Goal: Transaction & Acquisition: Purchase product/service

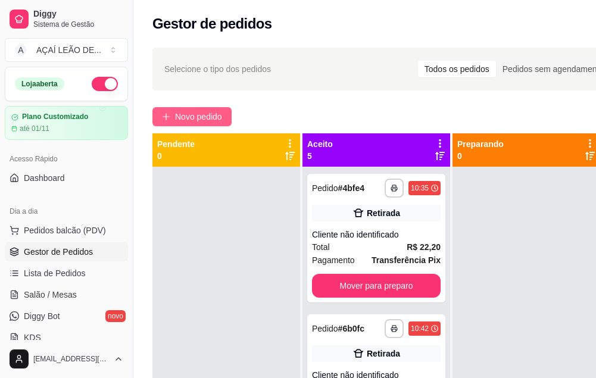
click at [202, 120] on span "Novo pedido" at bounding box center [198, 116] width 47 height 13
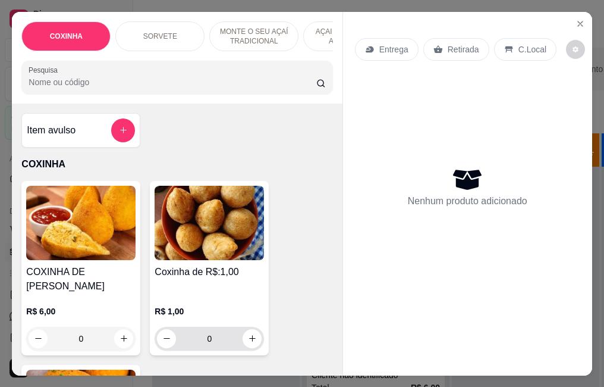
click at [204, 332] on input "0" at bounding box center [209, 339] width 67 height 24
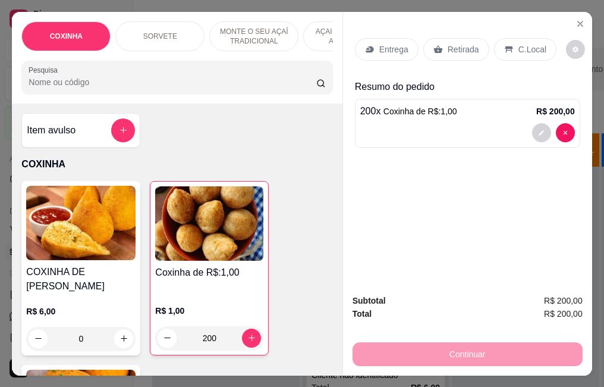
click at [211, 326] on input "200" at bounding box center [209, 338] width 65 height 24
click at [559, 114] on div "200 x Coxinha de R$:1,00 R$ 200,00" at bounding box center [467, 123] width 225 height 49
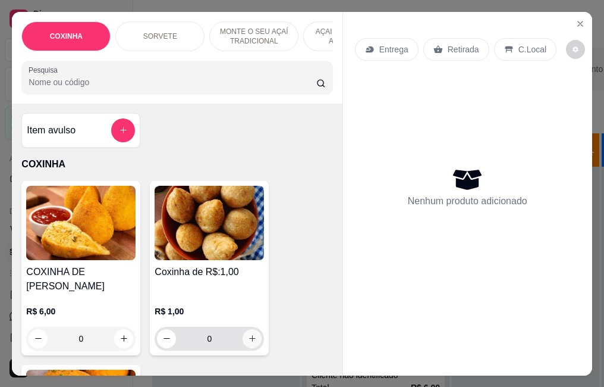
click at [249, 335] on icon "increase-product-quantity" at bounding box center [252, 338] width 7 height 7
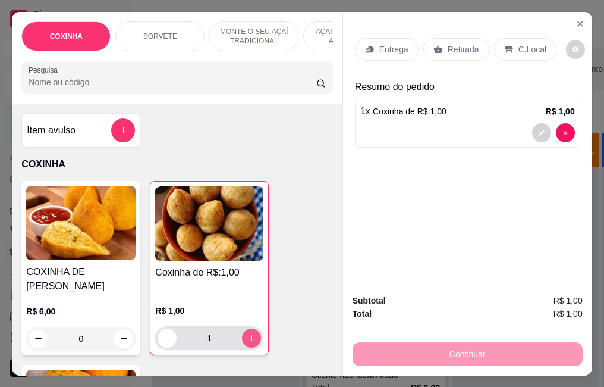
click at [248, 333] on icon "increase-product-quantity" at bounding box center [251, 337] width 9 height 9
click at [249, 328] on button "increase-product-quantity" at bounding box center [251, 337] width 19 height 19
click at [245, 328] on button "increase-product-quantity" at bounding box center [252, 337] width 18 height 18
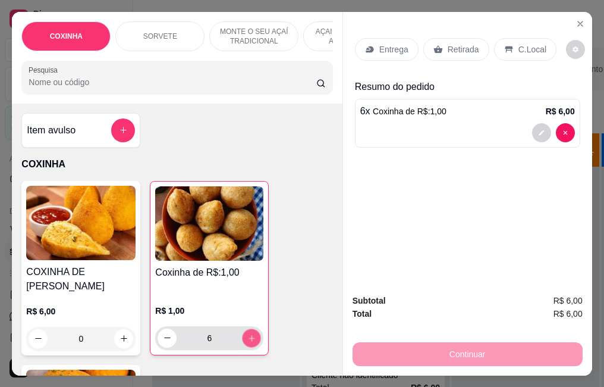
click at [243, 328] on button "increase-product-quantity" at bounding box center [252, 337] width 18 height 18
click at [243, 326] on div "7" at bounding box center [210, 338] width 104 height 24
click at [243, 326] on div "8" at bounding box center [210, 338] width 104 height 24
click at [244, 328] on button "increase-product-quantity" at bounding box center [252, 337] width 18 height 18
click at [243, 328] on button "increase-product-quantity" at bounding box center [252, 337] width 18 height 18
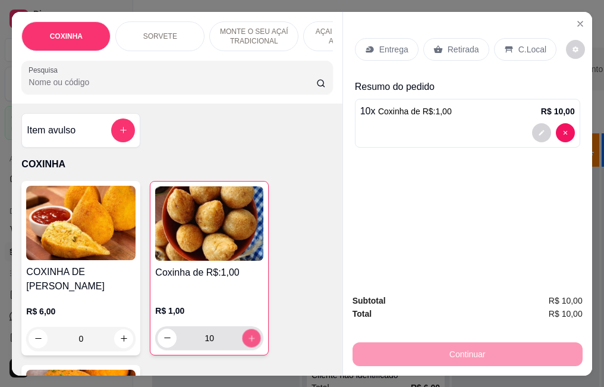
click at [247, 333] on icon "increase-product-quantity" at bounding box center [251, 337] width 9 height 9
click at [249, 333] on icon "increase-product-quantity" at bounding box center [251, 337] width 9 height 9
click at [252, 328] on button "increase-product-quantity" at bounding box center [252, 337] width 18 height 18
click at [253, 330] on button "increase-product-quantity" at bounding box center [252, 337] width 18 height 18
click at [255, 330] on button "increase-product-quantity" at bounding box center [251, 337] width 19 height 19
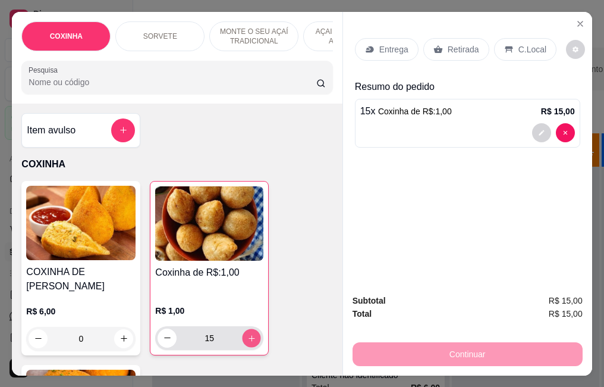
click at [257, 330] on div "15" at bounding box center [209, 338] width 108 height 24
click at [249, 333] on icon "increase-product-quantity" at bounding box center [251, 337] width 9 height 9
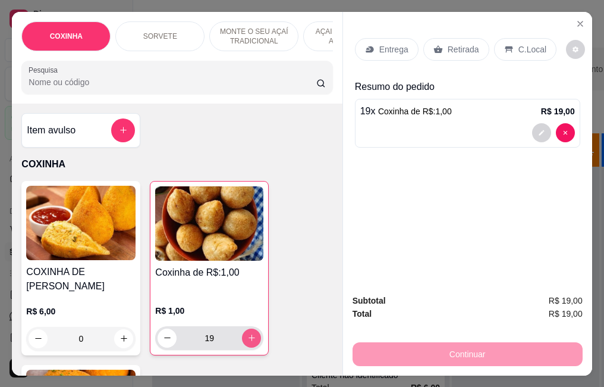
type input "20"
click at [452, 43] on p "Retirada" at bounding box center [464, 49] width 32 height 12
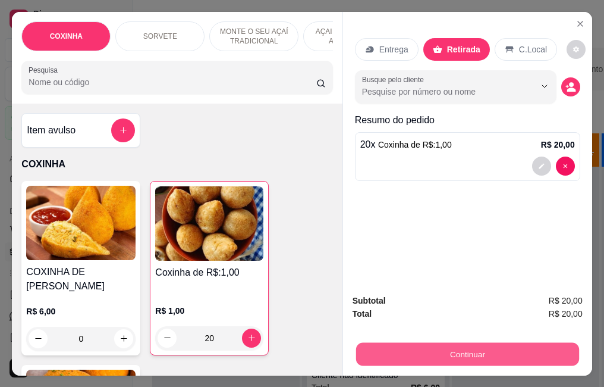
click at [410, 342] on button "Continuar" at bounding box center [467, 353] width 223 height 23
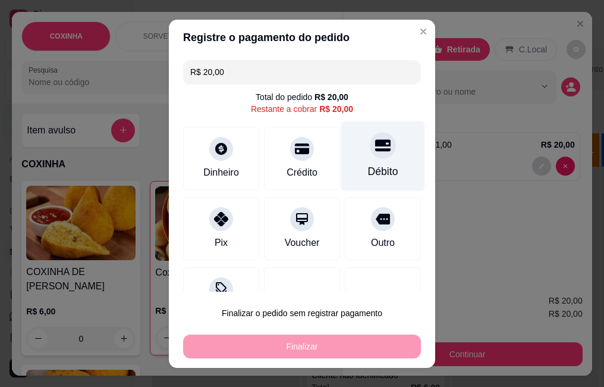
click at [376, 163] on div "Débito" at bounding box center [383, 156] width 84 height 70
type input "R$ 0,00"
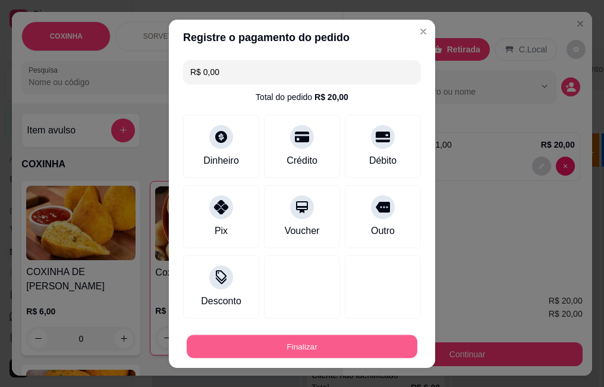
click at [333, 340] on button "Finalizar" at bounding box center [302, 345] width 231 height 23
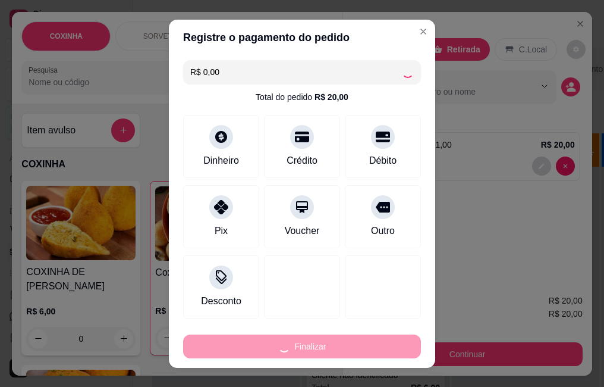
type input "0"
type input "-R$ 20,00"
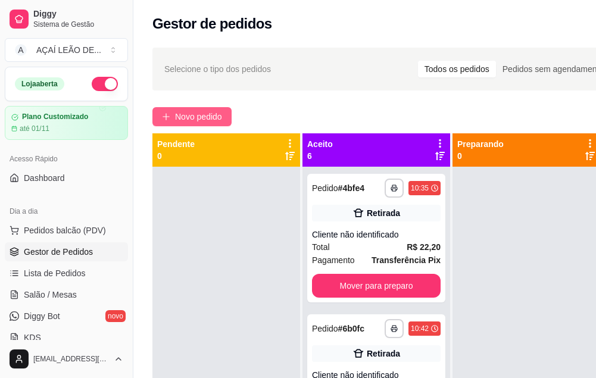
click at [189, 114] on span "Novo pedido" at bounding box center [198, 116] width 47 height 13
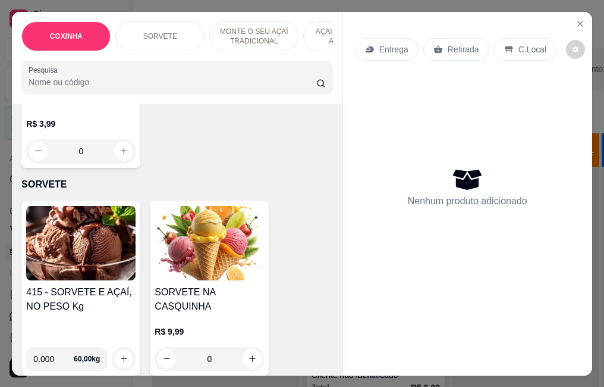
scroll to position [416, 0]
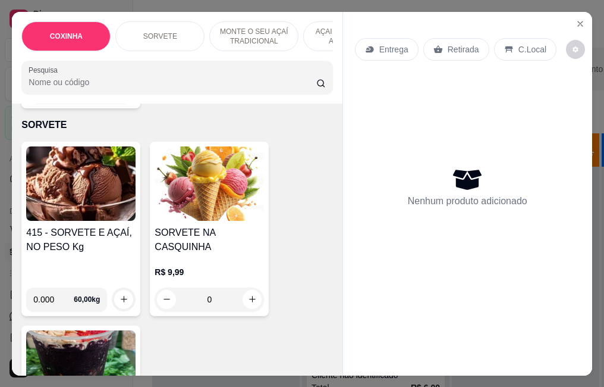
click at [62, 258] on div "415 - SORVETE E AÇAÍ, NO PESO Kg" at bounding box center [80, 251] width 109 height 52
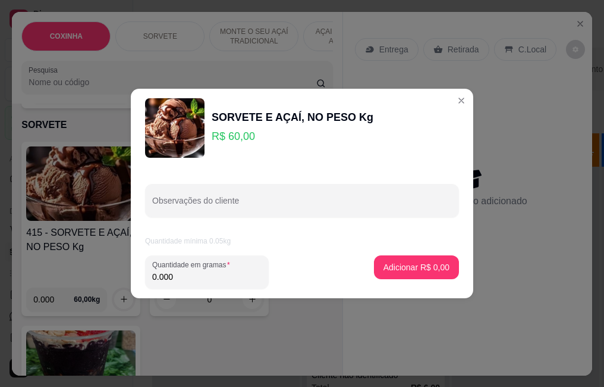
click at [187, 277] on input "0.000" at bounding box center [206, 277] width 109 height 12
type input "0.592"
click at [402, 264] on p "Adicionar R$ 35,52" at bounding box center [414, 266] width 69 height 11
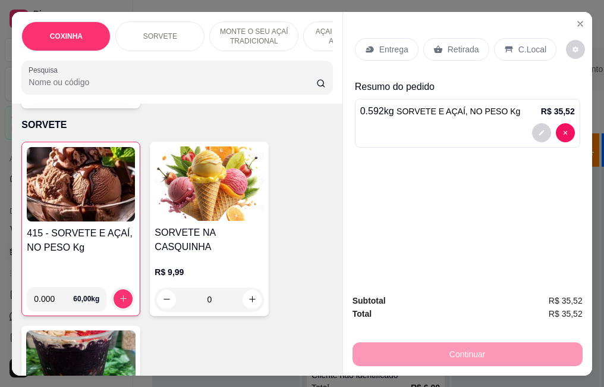
click at [95, 207] on img at bounding box center [81, 184] width 108 height 74
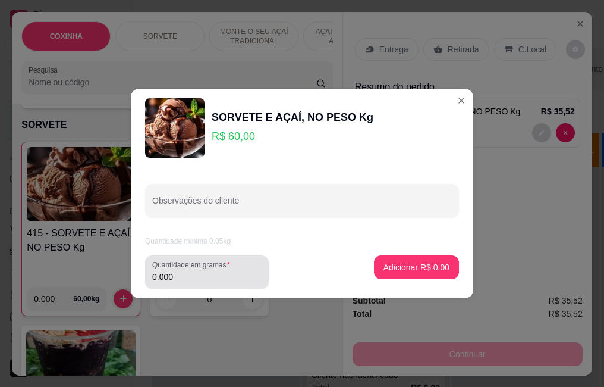
click at [218, 269] on label "Quantidade em gramas" at bounding box center [193, 264] width 82 height 10
click at [218, 271] on input "0.000" at bounding box center [206, 277] width 109 height 12
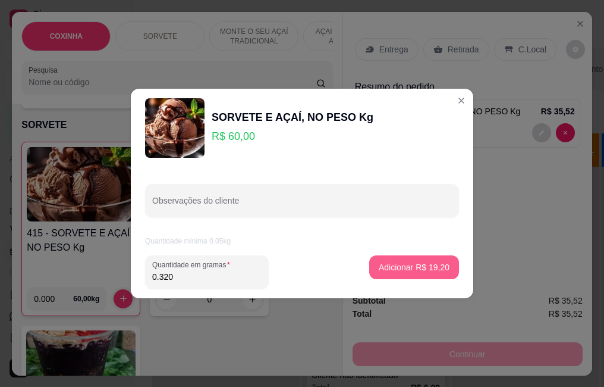
type input "0.320"
click at [414, 267] on p "Adicionar R$ 19,20" at bounding box center [414, 266] width 69 height 11
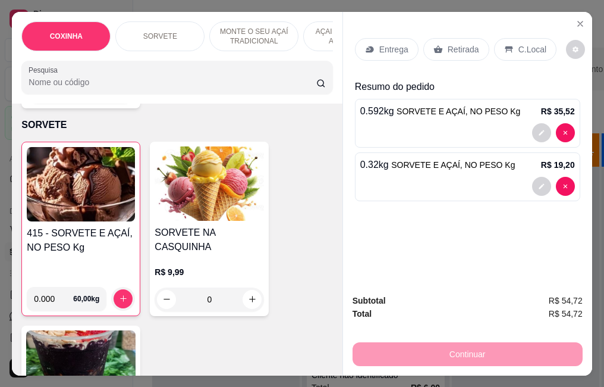
click at [452, 45] on p "Retirada" at bounding box center [464, 49] width 32 height 12
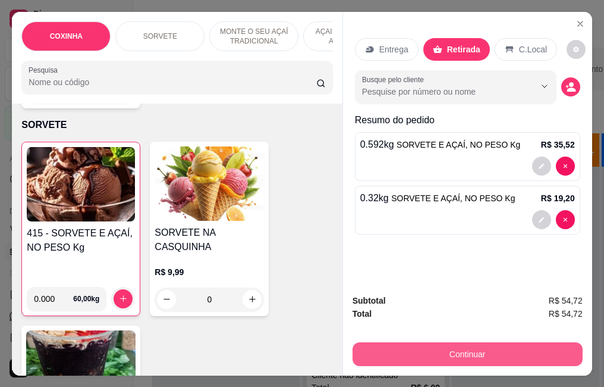
click at [418, 344] on button "Continuar" at bounding box center [468, 354] width 230 height 24
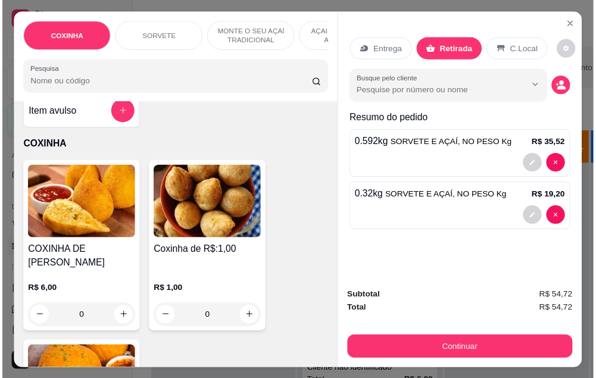
scroll to position [0, 0]
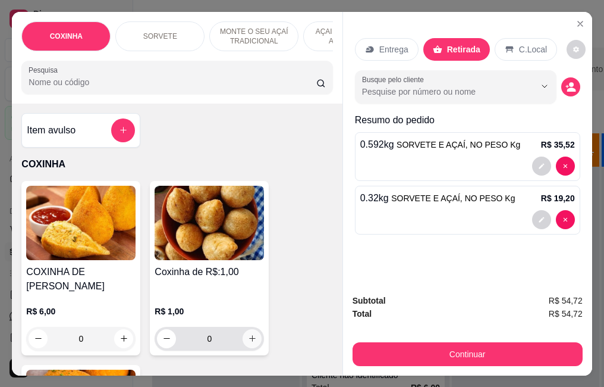
click at [249, 334] on icon "increase-product-quantity" at bounding box center [252, 338] width 9 height 9
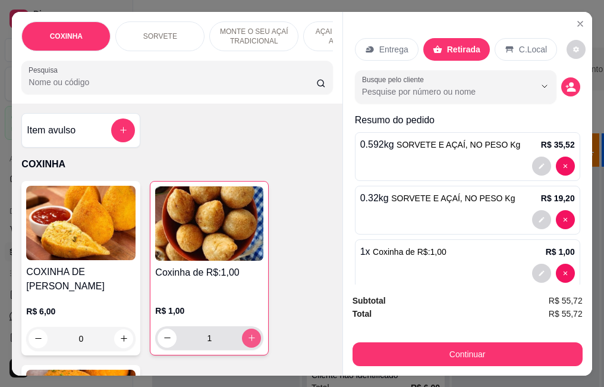
click at [249, 333] on icon "increase-product-quantity" at bounding box center [251, 337] width 9 height 9
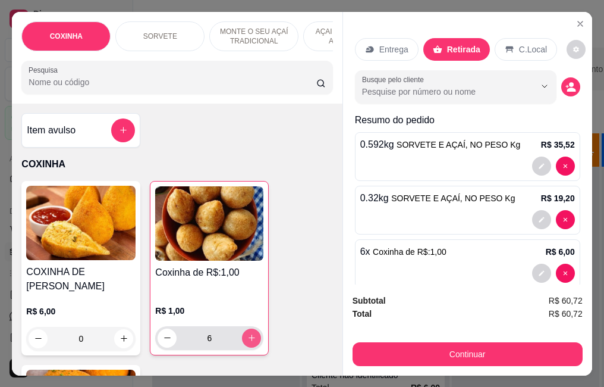
click at [249, 333] on icon "increase-product-quantity" at bounding box center [251, 337] width 9 height 9
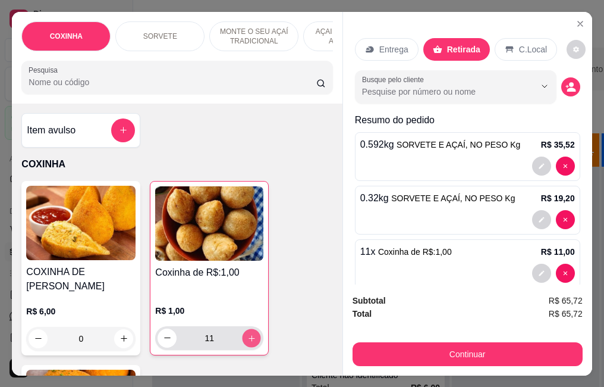
click at [249, 333] on icon "increase-product-quantity" at bounding box center [251, 337] width 9 height 9
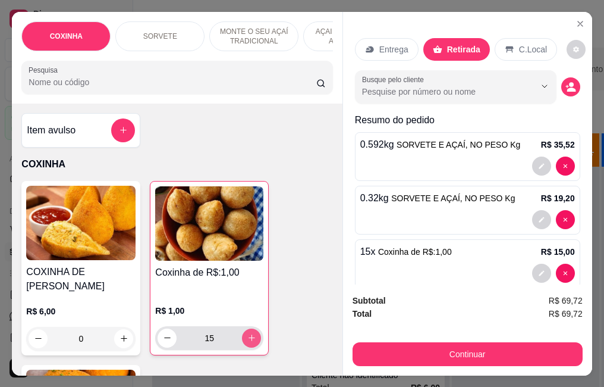
type input "16"
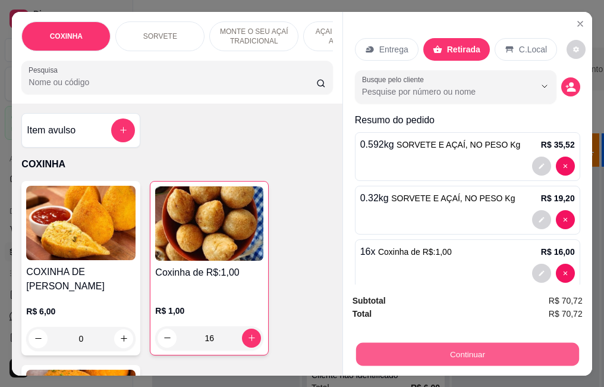
click at [414, 351] on button "Continuar" at bounding box center [467, 353] width 223 height 23
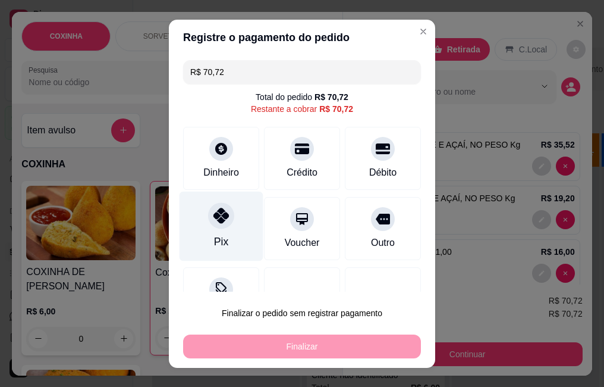
click at [213, 233] on div "Pix" at bounding box center [222, 226] width 84 height 70
type input "R$ 0,00"
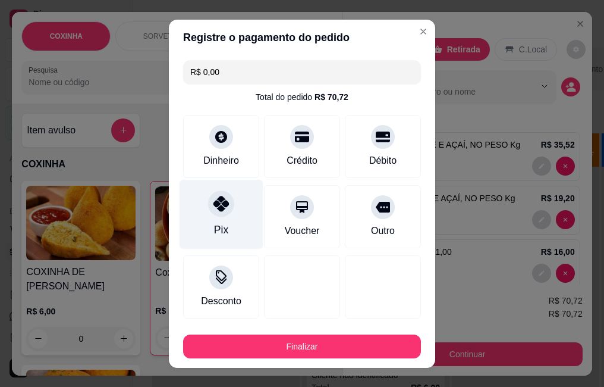
click at [221, 236] on div "Pix" at bounding box center [221, 229] width 14 height 15
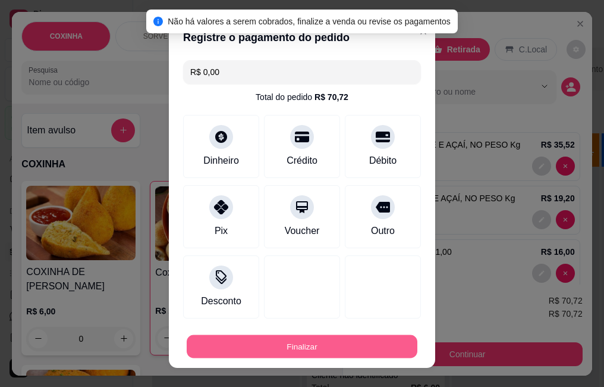
click at [312, 347] on button "Finalizar" at bounding box center [302, 345] width 231 height 23
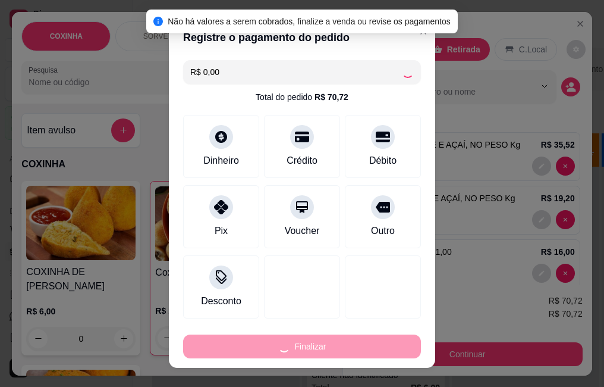
type input "0"
type input "-R$ 70,72"
